Goal: Transaction & Acquisition: Purchase product/service

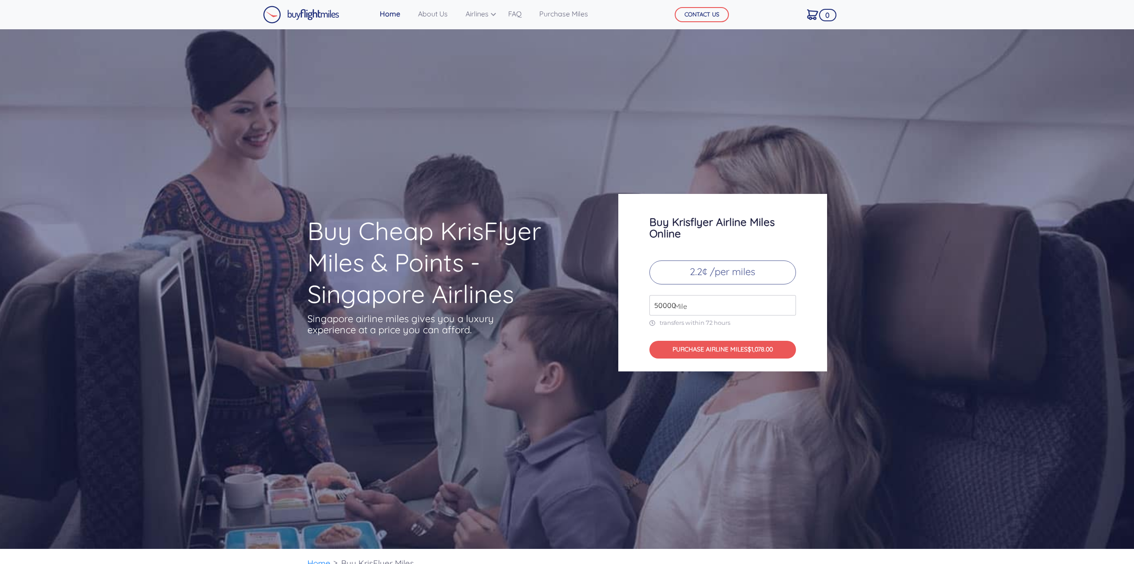
click at [789, 303] on input "50000" at bounding box center [722, 305] width 147 height 20
click at [789, 303] on input "51000" at bounding box center [722, 305] width 147 height 20
click at [789, 303] on input "52000" at bounding box center [722, 305] width 147 height 20
click at [789, 303] on input "53000" at bounding box center [722, 305] width 147 height 20
click at [789, 303] on input "54000" at bounding box center [722, 305] width 147 height 20
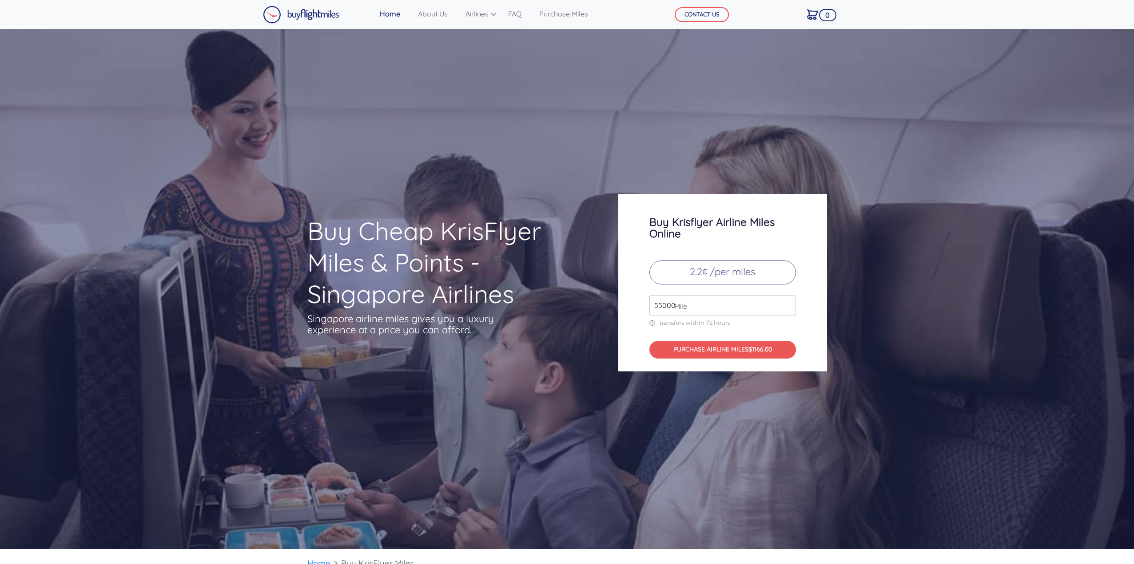
click at [789, 303] on input "55000" at bounding box center [722, 305] width 147 height 20
click at [789, 303] on input "56000" at bounding box center [722, 305] width 147 height 20
click at [789, 303] on input "57000" at bounding box center [722, 305] width 147 height 20
click at [789, 303] on input "58000" at bounding box center [722, 305] width 147 height 20
click at [789, 303] on input "59000" at bounding box center [722, 305] width 147 height 20
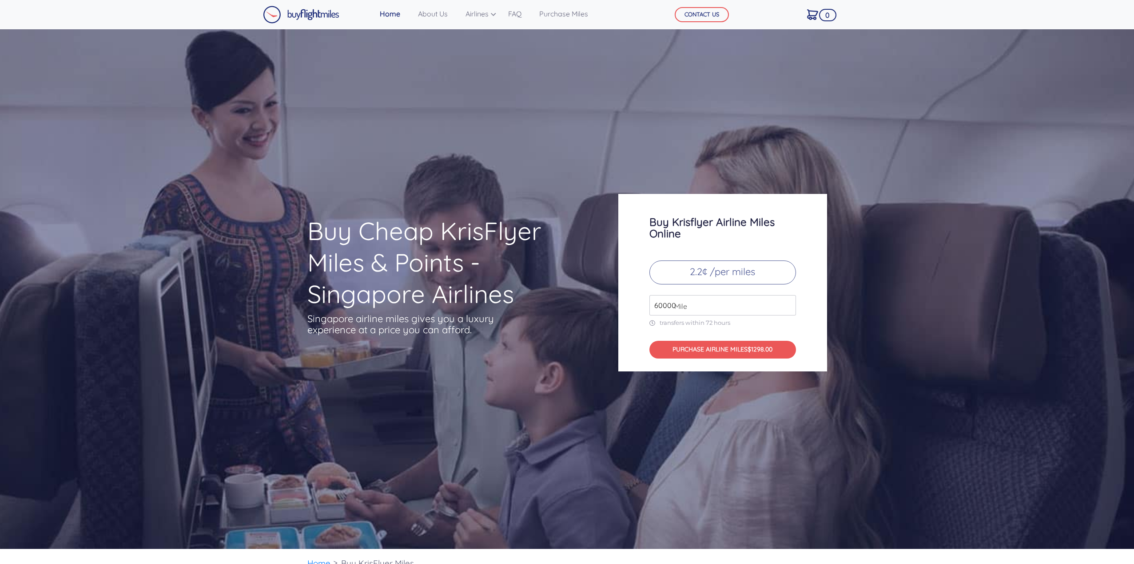
click at [789, 303] on input "60000" at bounding box center [722, 305] width 147 height 20
click at [789, 303] on input "61000" at bounding box center [722, 305] width 147 height 20
click at [789, 303] on input "62000" at bounding box center [722, 305] width 147 height 20
click at [789, 303] on input "63000" at bounding box center [722, 305] width 147 height 20
click at [789, 303] on input "64000" at bounding box center [722, 305] width 147 height 20
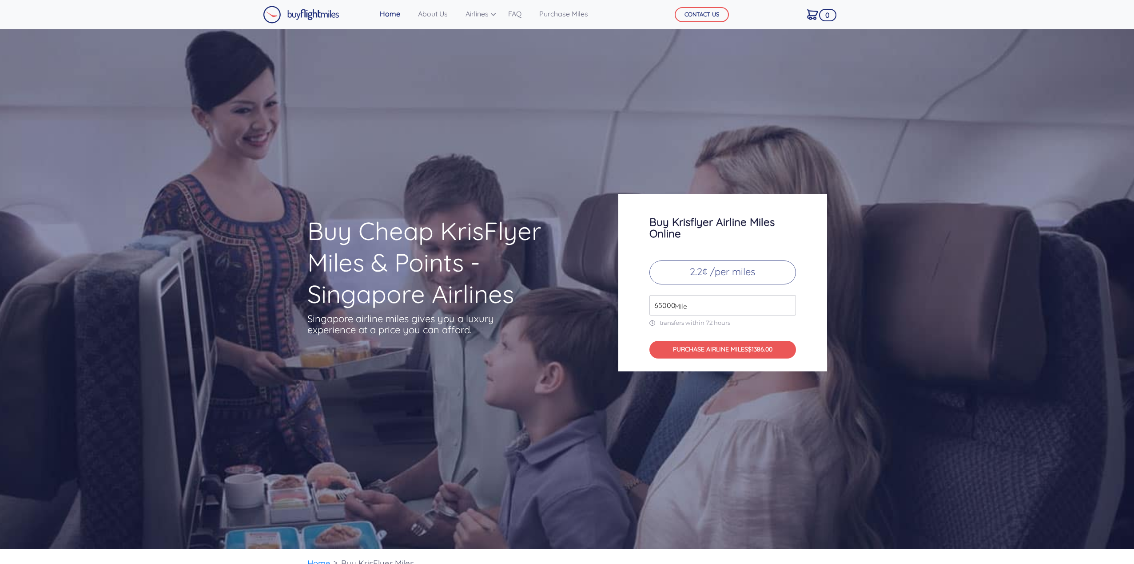
click at [789, 303] on input "65000" at bounding box center [722, 305] width 147 height 20
click at [789, 303] on input "66000" at bounding box center [722, 305] width 147 height 20
drag, startPoint x: 674, startPoint y: 303, endPoint x: 634, endPoint y: 298, distance: 40.4
click at [634, 298] on div "Buy Krisflyer Airline Miles Online 2.2¢ /per miles 66000 Mile transfers within …" at bounding box center [722, 283] width 209 height 178
click at [676, 307] on span "Mile" at bounding box center [678, 306] width 17 height 11
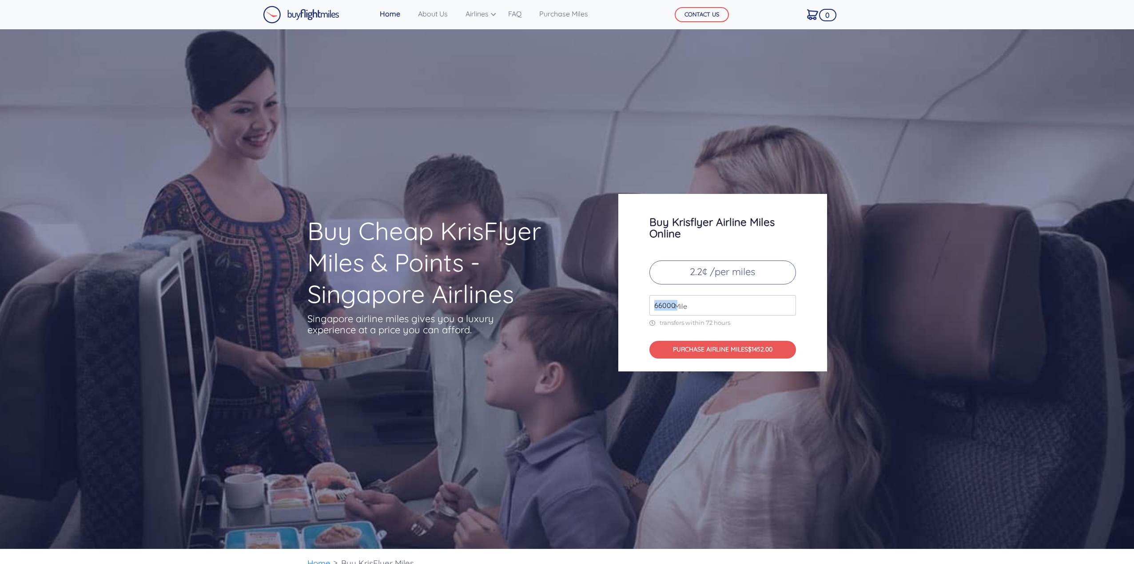
click at [668, 306] on input "66000" at bounding box center [722, 305] width 147 height 20
click at [785, 302] on input "67000" at bounding box center [722, 305] width 147 height 20
click at [785, 302] on input "68000" at bounding box center [722, 305] width 147 height 20
click at [785, 302] on input "69000" at bounding box center [722, 305] width 147 height 20
click at [785, 302] on input "70000" at bounding box center [722, 305] width 147 height 20
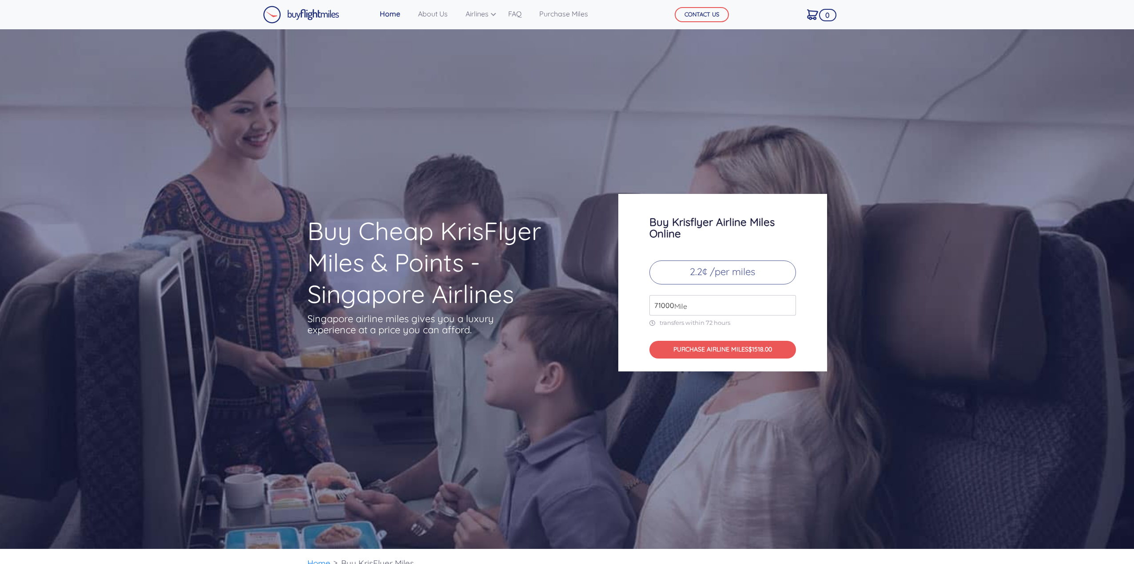
click at [785, 302] on input "71000" at bounding box center [722, 305] width 147 height 20
click at [785, 302] on input "72000" at bounding box center [722, 305] width 147 height 20
click at [785, 302] on input "73000" at bounding box center [722, 305] width 147 height 20
click at [785, 302] on input "74000" at bounding box center [722, 305] width 147 height 20
click at [785, 302] on input "75000" at bounding box center [722, 305] width 147 height 20
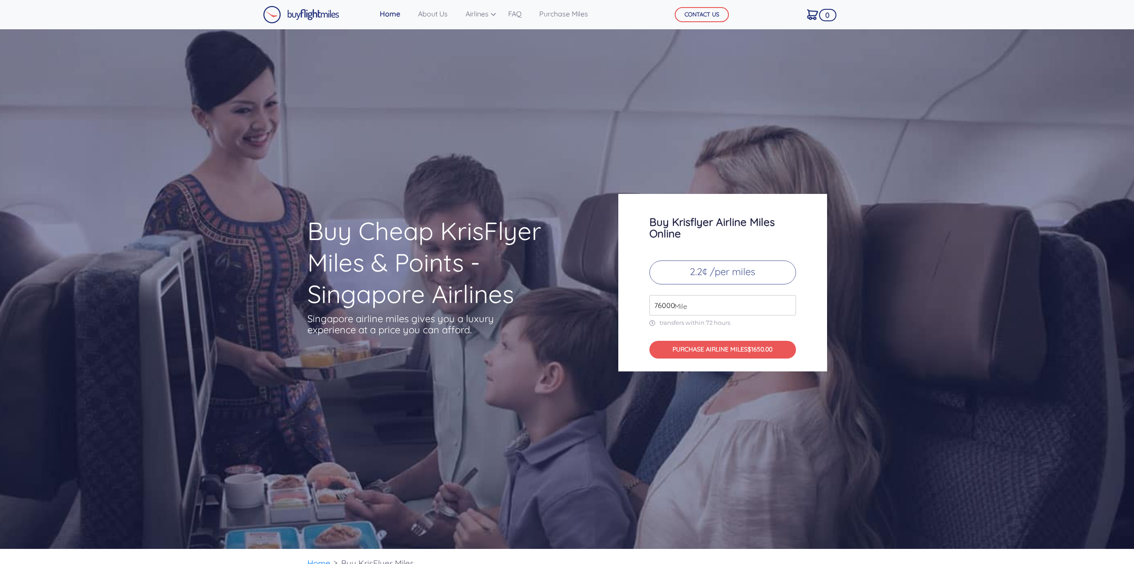
click at [785, 302] on input "76000" at bounding box center [722, 305] width 147 height 20
click at [785, 302] on input "77000" at bounding box center [722, 305] width 147 height 20
click at [785, 302] on input "78000" at bounding box center [722, 305] width 147 height 20
click at [785, 302] on input "79000" at bounding box center [722, 305] width 147 height 20
click at [785, 302] on input "80000" at bounding box center [722, 305] width 147 height 20
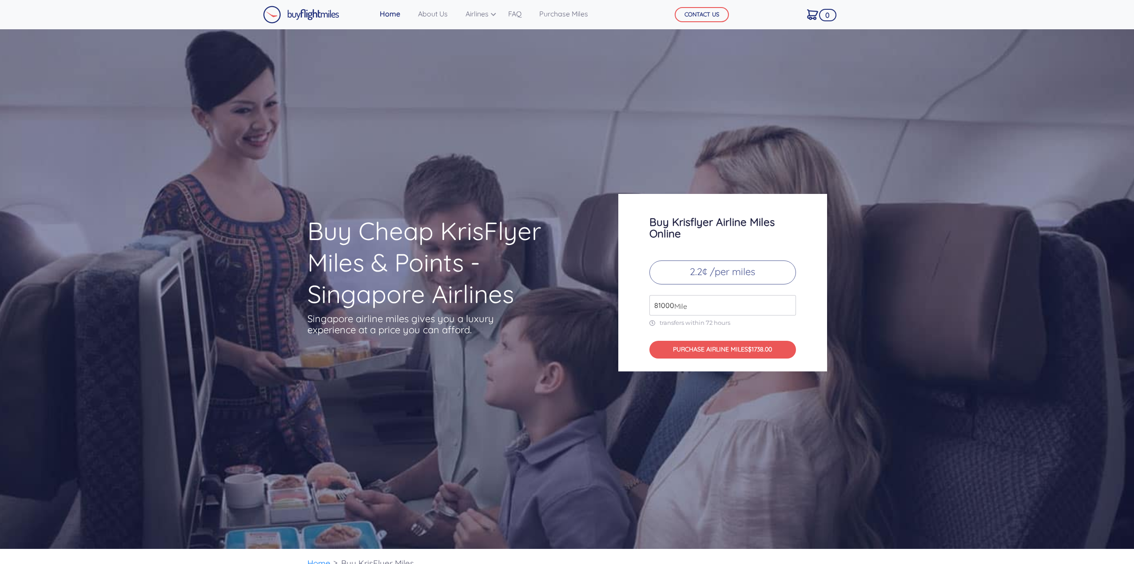
click at [785, 302] on input "81000" at bounding box center [722, 305] width 147 height 20
click at [785, 302] on input "82000" at bounding box center [722, 305] width 147 height 20
click at [785, 302] on input "83000" at bounding box center [722, 305] width 147 height 20
click at [785, 302] on input "84000" at bounding box center [722, 305] width 147 height 20
click at [785, 302] on input "85000" at bounding box center [722, 305] width 147 height 20
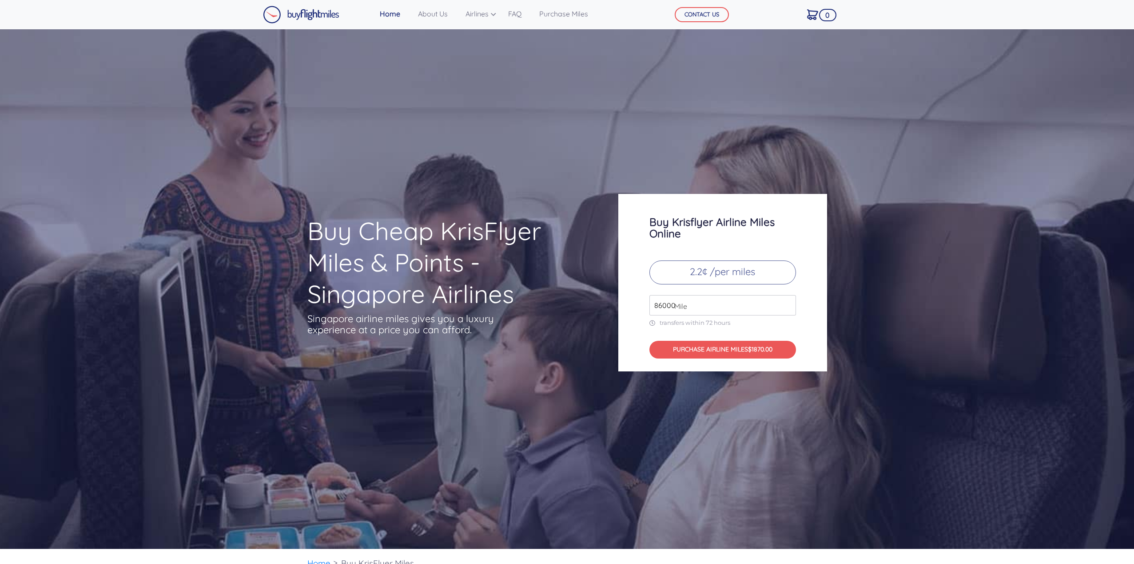
click at [785, 302] on input "86000" at bounding box center [722, 305] width 147 height 20
click at [785, 302] on input "87000" at bounding box center [722, 305] width 147 height 20
click at [785, 302] on input "88000" at bounding box center [722, 305] width 147 height 20
click at [785, 302] on input "89000" at bounding box center [722, 305] width 147 height 20
click at [785, 302] on input "90000" at bounding box center [722, 305] width 147 height 20
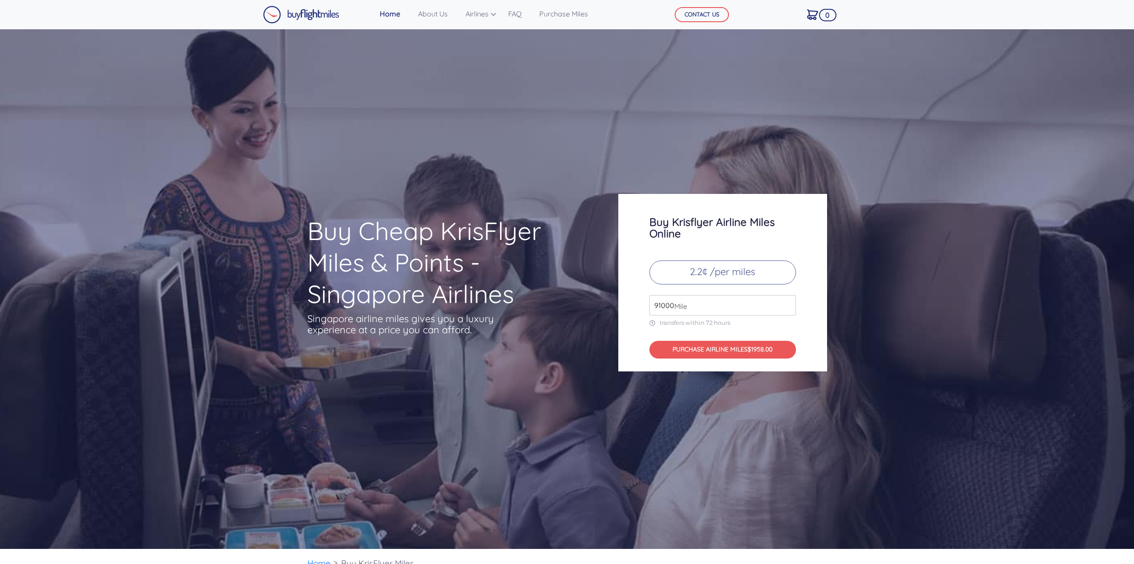
click at [785, 302] on input "91000" at bounding box center [722, 305] width 147 height 20
click at [785, 302] on input "92000" at bounding box center [722, 305] width 147 height 20
click at [784, 302] on input "93000" at bounding box center [722, 305] width 147 height 20
click at [784, 302] on input "94000" at bounding box center [722, 305] width 147 height 20
click at [784, 302] on input "95000" at bounding box center [722, 305] width 147 height 20
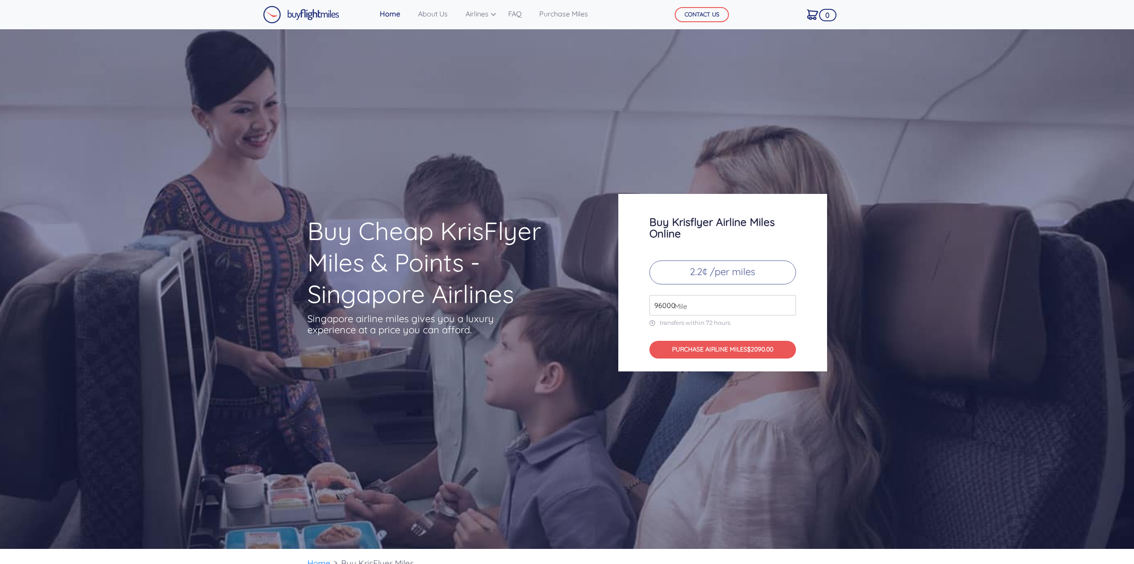
click at [784, 302] on input "96000" at bounding box center [722, 305] width 147 height 20
click at [784, 302] on input "97000" at bounding box center [722, 305] width 147 height 20
click at [784, 302] on input "98000" at bounding box center [722, 305] width 147 height 20
click at [784, 302] on input "99000" at bounding box center [722, 305] width 147 height 20
click at [784, 302] on input "100000" at bounding box center [722, 305] width 147 height 20
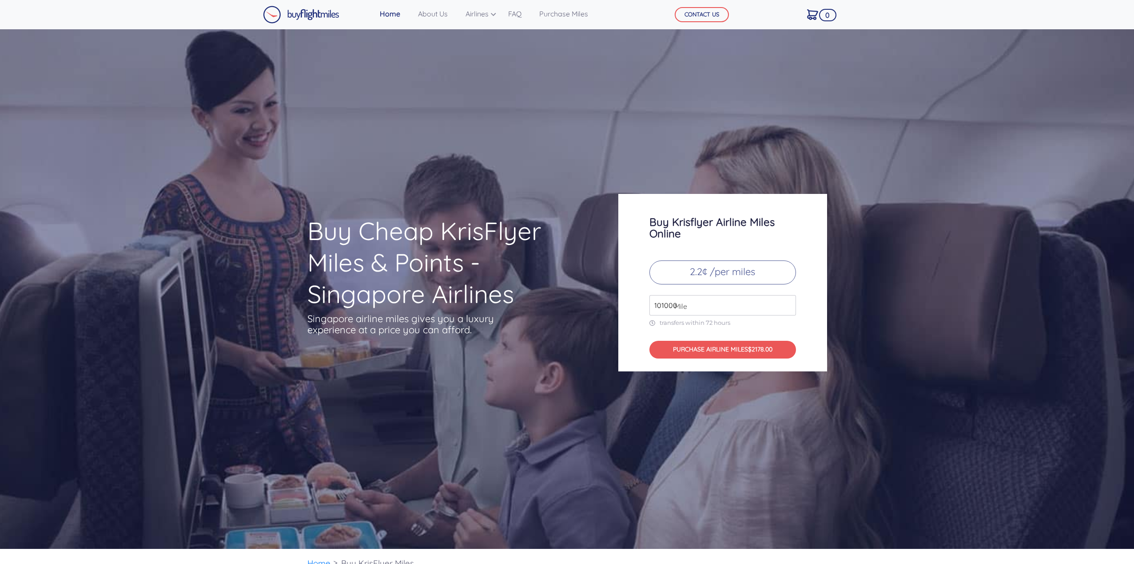
click at [784, 302] on input "101000" at bounding box center [722, 305] width 147 height 20
click at [784, 302] on input "102000" at bounding box center [722, 305] width 147 height 20
click at [784, 302] on input "103000" at bounding box center [722, 305] width 147 height 20
click at [784, 302] on input "104000" at bounding box center [722, 305] width 147 height 20
click at [784, 302] on input "105000" at bounding box center [722, 305] width 147 height 20
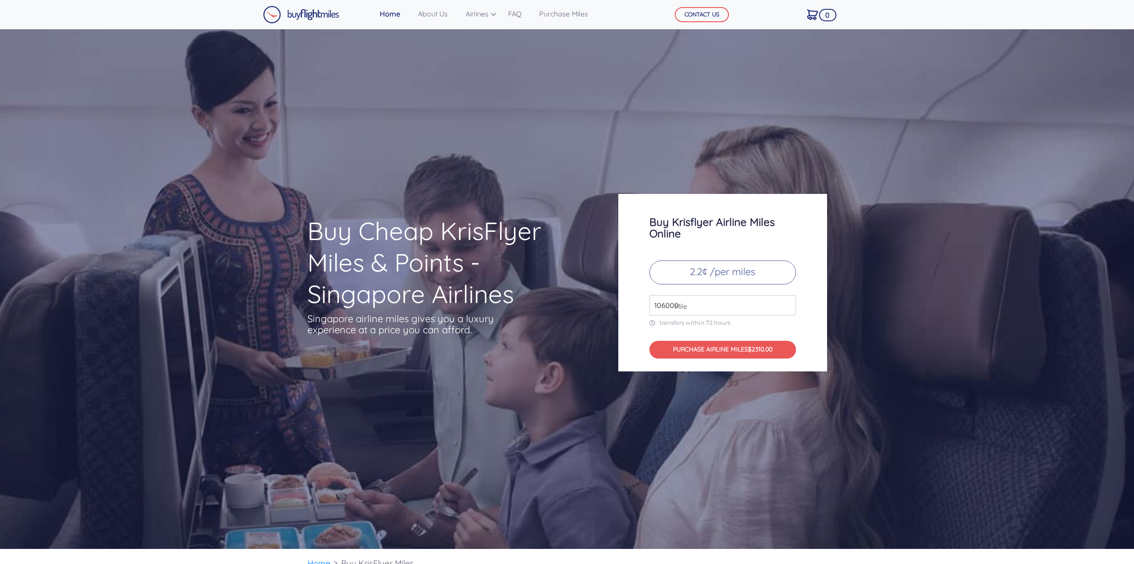
click at [784, 302] on input "106000" at bounding box center [722, 305] width 147 height 20
click at [784, 302] on input "107000" at bounding box center [722, 305] width 147 height 20
click at [784, 302] on input "108000" at bounding box center [722, 305] width 147 height 20
click at [784, 302] on input "109000" at bounding box center [722, 305] width 147 height 20
click at [784, 302] on input "110000" at bounding box center [722, 305] width 147 height 20
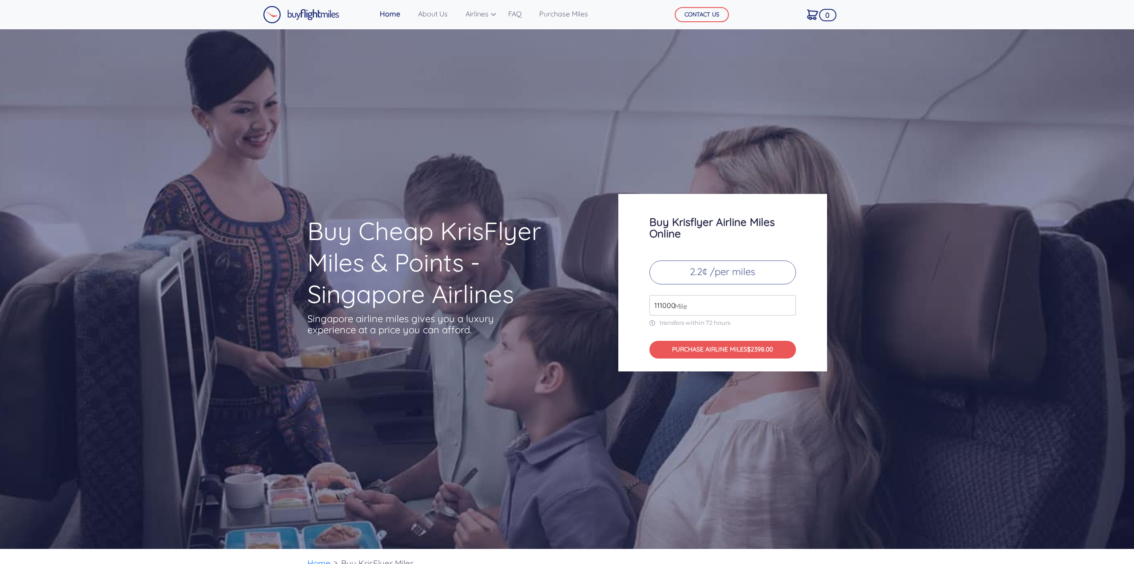
click at [784, 302] on input "111000" at bounding box center [722, 305] width 147 height 20
click at [784, 302] on input "112000" at bounding box center [722, 305] width 147 height 20
click at [784, 302] on input "113000" at bounding box center [722, 305] width 147 height 20
click at [784, 302] on input "114000" at bounding box center [722, 305] width 147 height 20
click at [784, 302] on input "115000" at bounding box center [722, 305] width 147 height 20
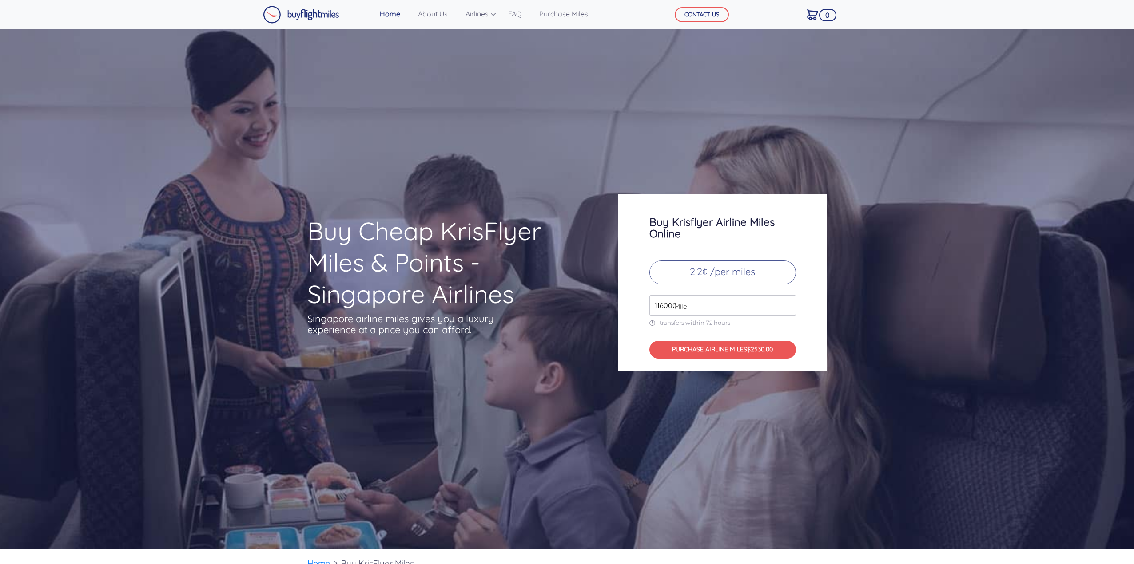
click at [784, 302] on input "116000" at bounding box center [722, 305] width 147 height 20
click at [784, 302] on input "117000" at bounding box center [722, 305] width 147 height 20
click at [784, 302] on input "118000" at bounding box center [722, 305] width 147 height 20
click at [784, 302] on input "119000" at bounding box center [722, 305] width 147 height 20
click at [784, 302] on input "120000" at bounding box center [722, 305] width 147 height 20
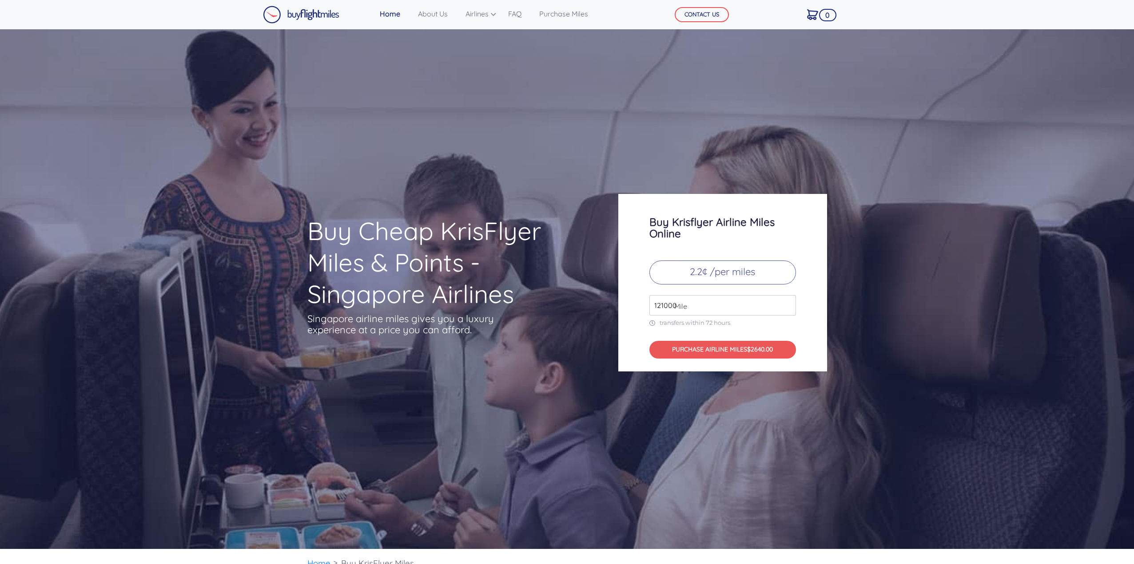
click at [788, 301] on input "121000" at bounding box center [722, 305] width 147 height 20
click at [788, 301] on input "122000" at bounding box center [722, 305] width 147 height 20
click at [788, 301] on input "123000" at bounding box center [722, 305] width 147 height 20
click at [788, 301] on input "124000" at bounding box center [722, 305] width 147 height 20
click at [788, 301] on input "125000" at bounding box center [722, 305] width 147 height 20
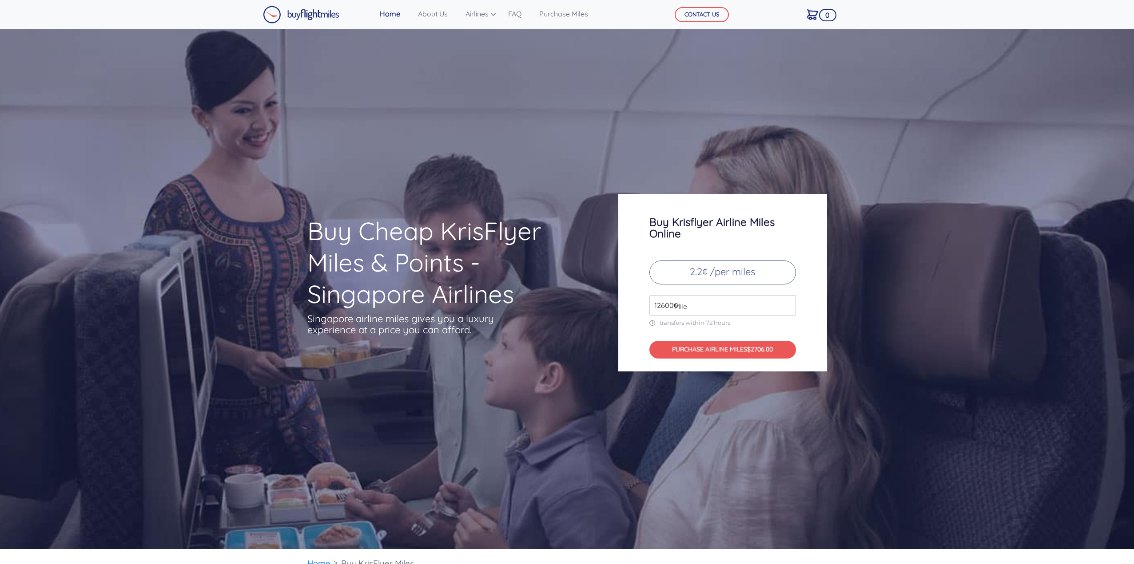
click at [788, 301] on input "126000" at bounding box center [722, 305] width 147 height 20
click at [788, 301] on input "127000" at bounding box center [722, 305] width 147 height 20
click at [788, 301] on input "128000" at bounding box center [722, 305] width 147 height 20
click at [788, 301] on input "129000" at bounding box center [722, 305] width 147 height 20
click at [788, 301] on input "130000" at bounding box center [722, 305] width 147 height 20
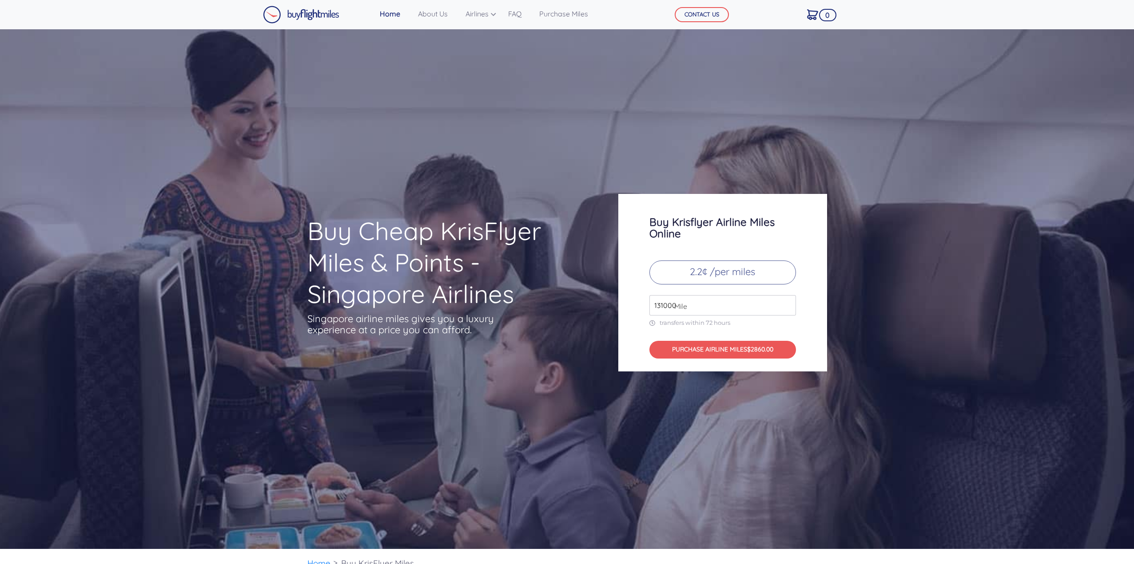
click at [788, 301] on input "131000" at bounding box center [722, 305] width 147 height 20
click at [788, 301] on input "132000" at bounding box center [722, 305] width 147 height 20
click at [788, 301] on input "133000" at bounding box center [722, 305] width 147 height 20
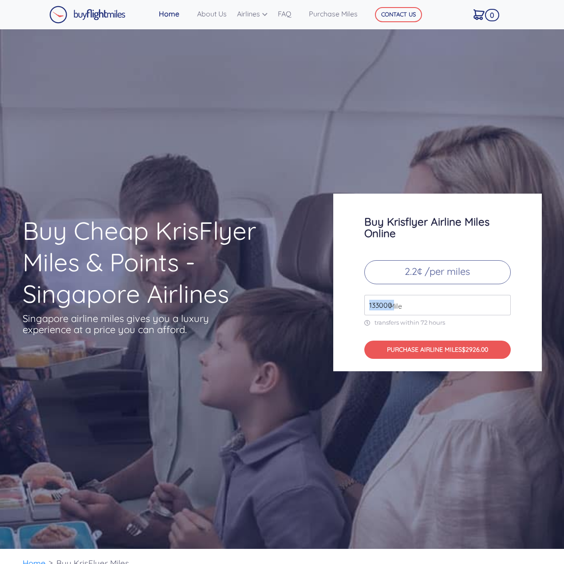
drag, startPoint x: 390, startPoint y: 306, endPoint x: 335, endPoint y: 302, distance: 55.2
click at [335, 302] on div "Buy Krisflyer Airline Miles Online 2.2¢ /per miles 133000 Mile transfers within…" at bounding box center [437, 283] width 209 height 178
click at [484, 308] on input "133000" at bounding box center [438, 305] width 147 height 20
click at [503, 299] on input "133000" at bounding box center [438, 305] width 147 height 20
click at [502, 301] on input "134000" at bounding box center [438, 305] width 147 height 20
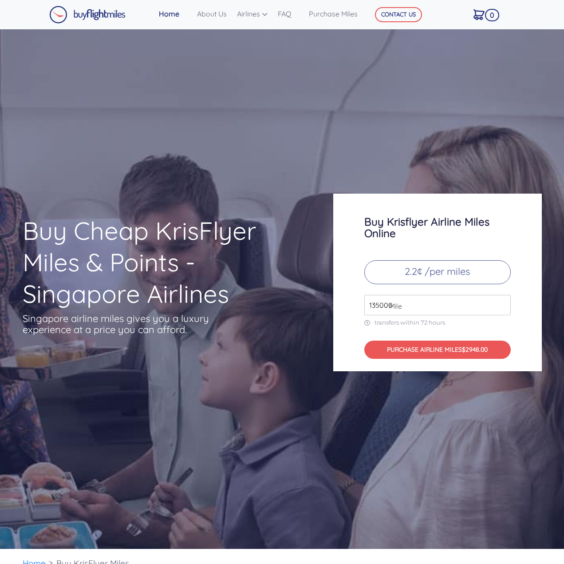
click at [503, 302] on input "135000" at bounding box center [438, 305] width 147 height 20
click at [503, 303] on input "180000" at bounding box center [438, 305] width 147 height 20
click at [502, 301] on input "245000" at bounding box center [438, 305] width 147 height 20
click at [502, 301] on input "246000" at bounding box center [438, 305] width 147 height 20
click at [502, 301] on input "247000" at bounding box center [438, 305] width 147 height 20
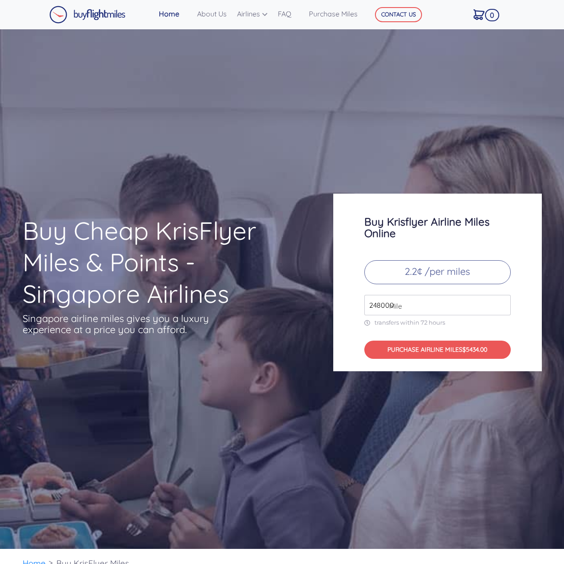
click at [502, 301] on input "248000" at bounding box center [438, 305] width 147 height 20
click at [502, 301] on input "249000" at bounding box center [438, 305] width 147 height 20
click at [502, 301] on input "250000" at bounding box center [438, 305] width 147 height 20
click at [502, 301] on input "251000" at bounding box center [438, 305] width 147 height 20
click at [502, 301] on input "252000" at bounding box center [438, 305] width 147 height 20
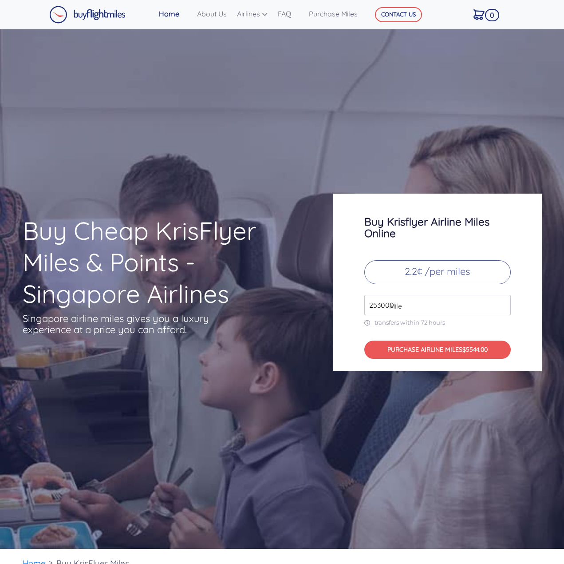
click at [502, 301] on input "253000" at bounding box center [438, 305] width 147 height 20
click at [502, 301] on input "254000" at bounding box center [438, 305] width 147 height 20
click at [502, 301] on input "255000" at bounding box center [438, 305] width 147 height 20
click at [502, 301] on input "256000" at bounding box center [438, 305] width 147 height 20
click at [502, 301] on input "257000" at bounding box center [438, 305] width 147 height 20
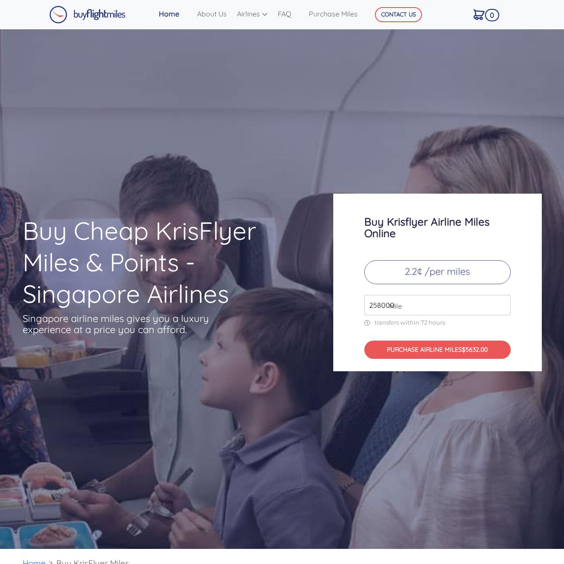
click at [502, 301] on input "258000" at bounding box center [438, 305] width 147 height 20
click at [502, 301] on input "259000" at bounding box center [438, 305] width 147 height 20
click at [502, 301] on input "260000" at bounding box center [438, 305] width 147 height 20
click at [502, 301] on input "523000" at bounding box center [438, 305] width 147 height 20
click at [503, 308] on input "522000" at bounding box center [438, 305] width 147 height 20
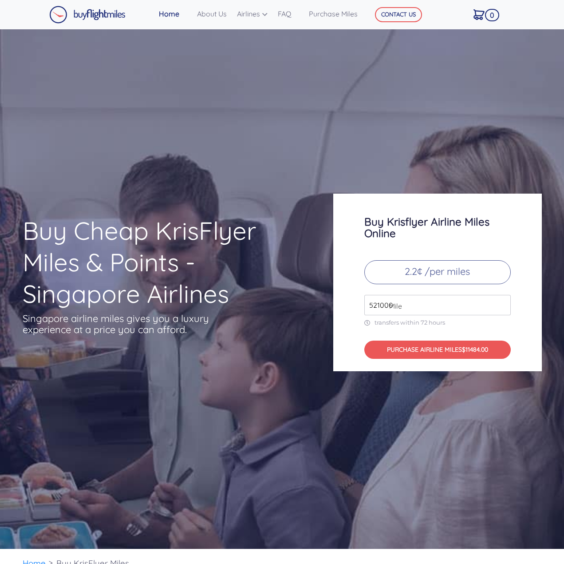
click at [503, 308] on input "521000" at bounding box center [438, 305] width 147 height 20
click at [503, 308] on input "520000" at bounding box center [438, 305] width 147 height 20
click at [503, 308] on input "519000" at bounding box center [438, 305] width 147 height 20
type input "520000"
click at [502, 300] on input "520000" at bounding box center [438, 305] width 147 height 20
